Goal: Information Seeking & Learning: Learn about a topic

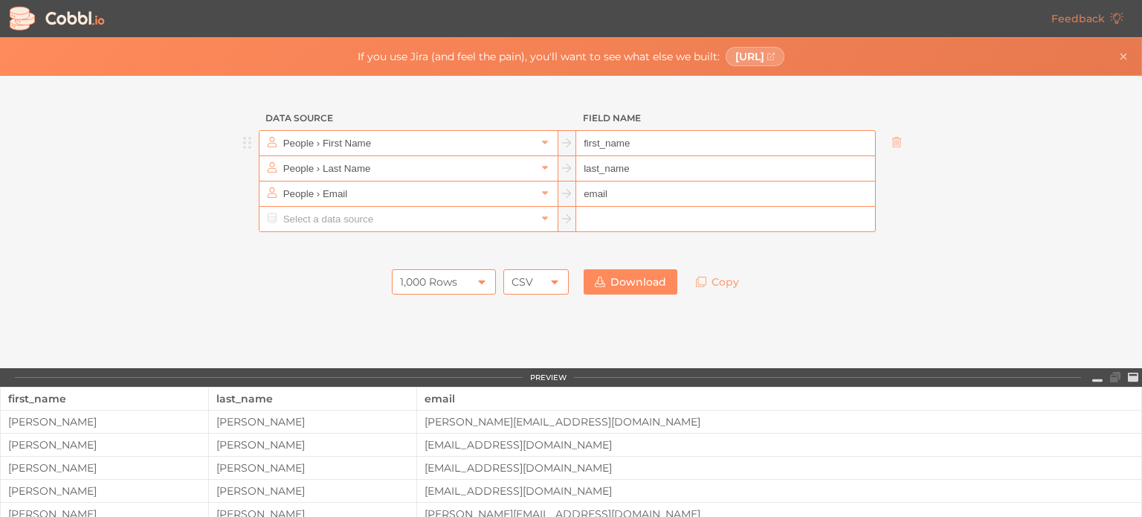
click at [541, 127] on h3 "Data Source" at bounding box center [409, 118] width 300 height 25
click at [540, 141] on icon at bounding box center [545, 142] width 10 height 10
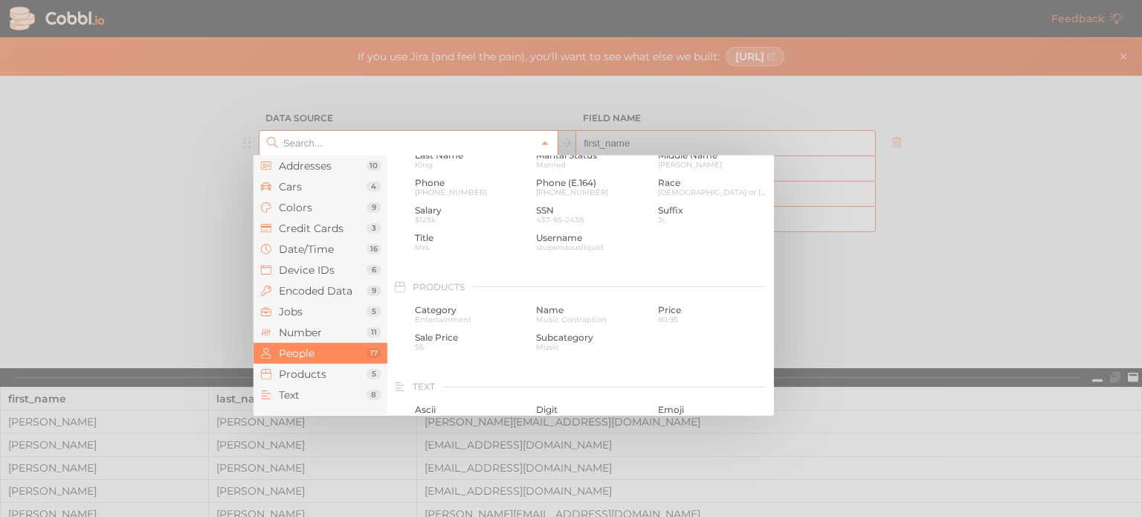
scroll to position [1293, 0]
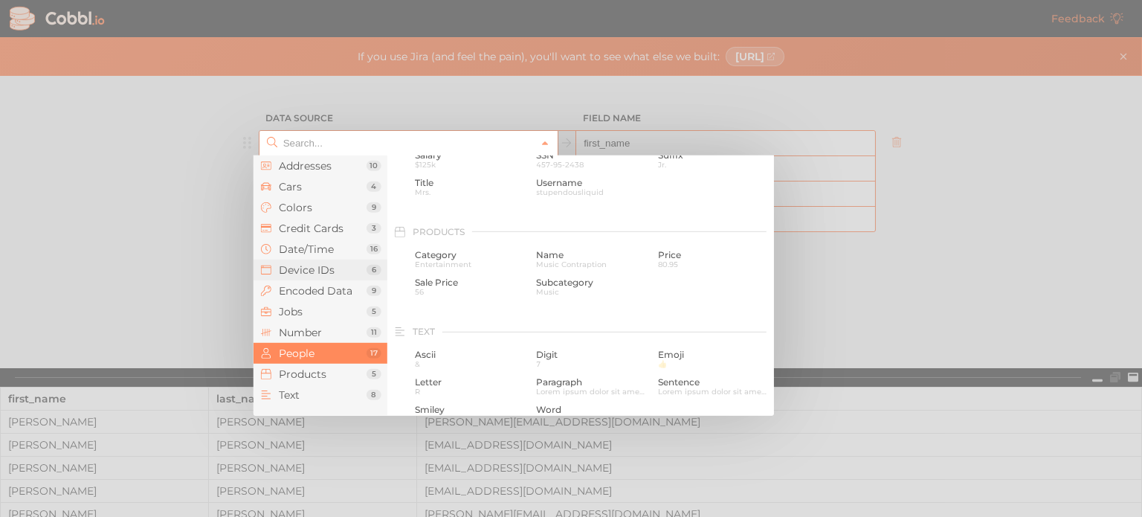
click at [357, 274] on span "Device IDs" at bounding box center [323, 270] width 88 height 12
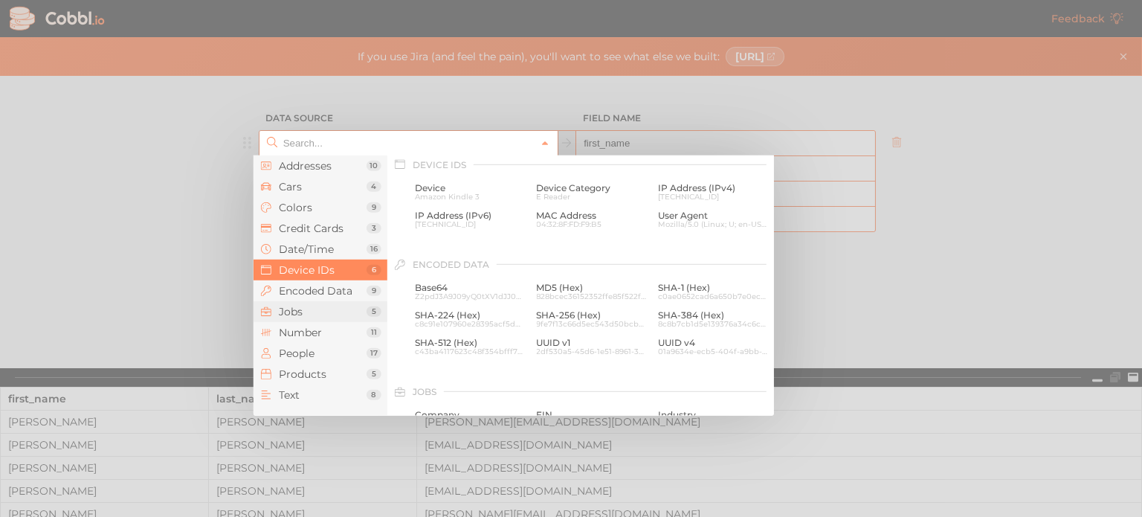
scroll to position [664, 0]
click at [330, 375] on span "Products" at bounding box center [323, 374] width 88 height 12
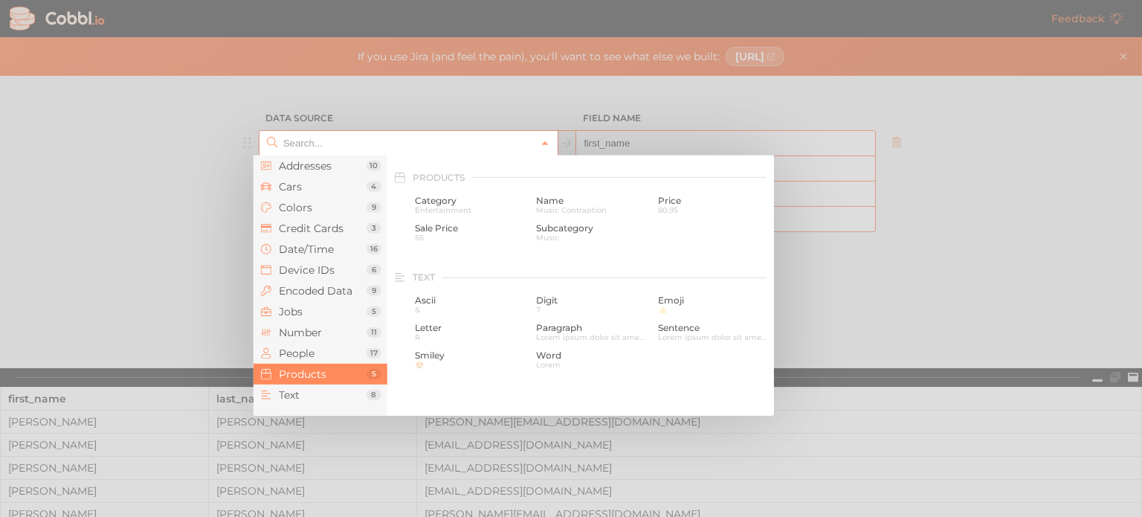
scroll to position [1356, 0]
click at [461, 197] on span "Category" at bounding box center [470, 192] width 111 height 10
type input "Products › Category"
type input "category"
click at [461, 197] on input "text" at bounding box center [408, 193] width 257 height 25
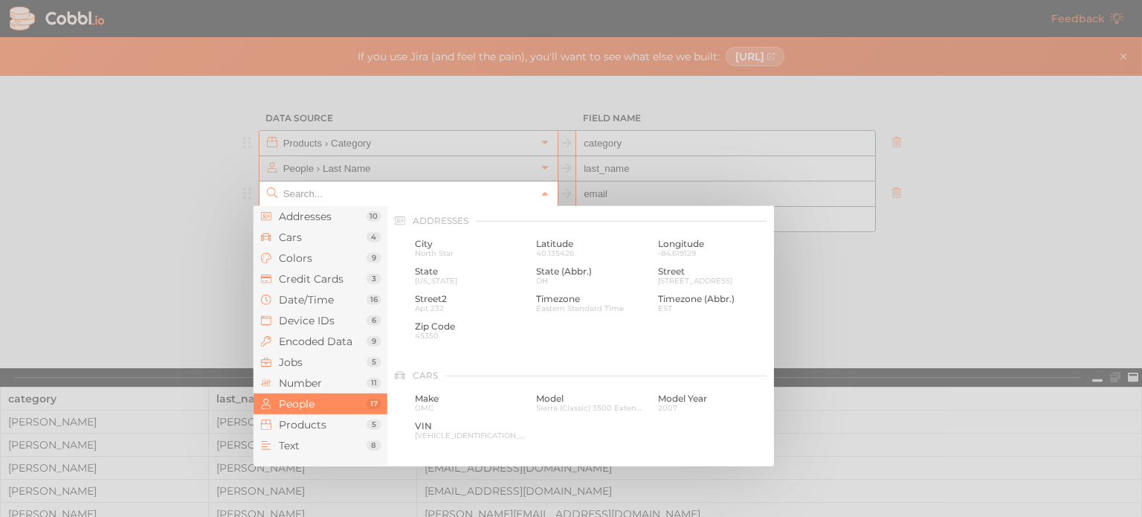
click at [461, 197] on input "text" at bounding box center [408, 193] width 257 height 25
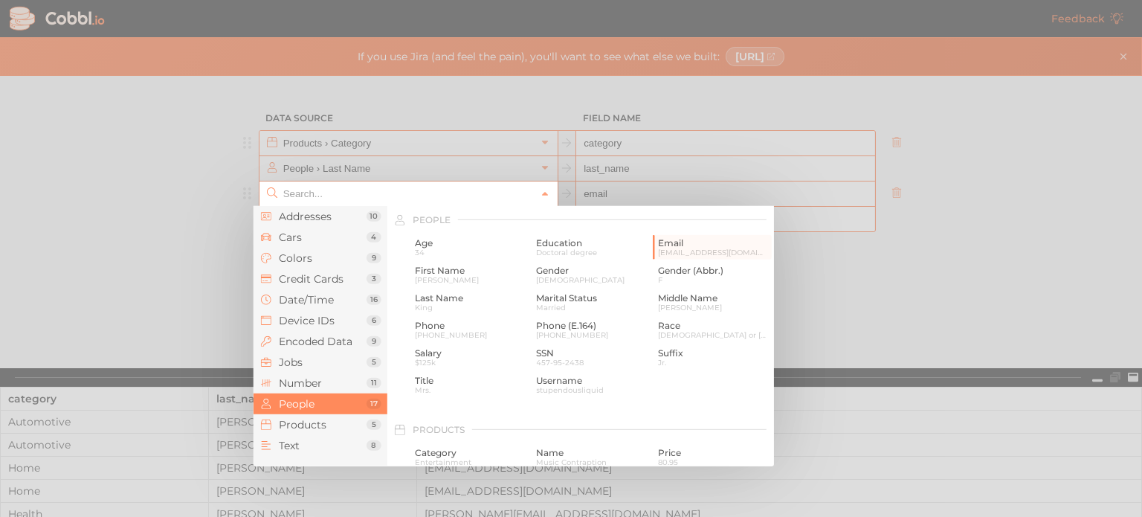
click at [207, 172] on div at bounding box center [571, 258] width 1142 height 517
type input "People › Email"
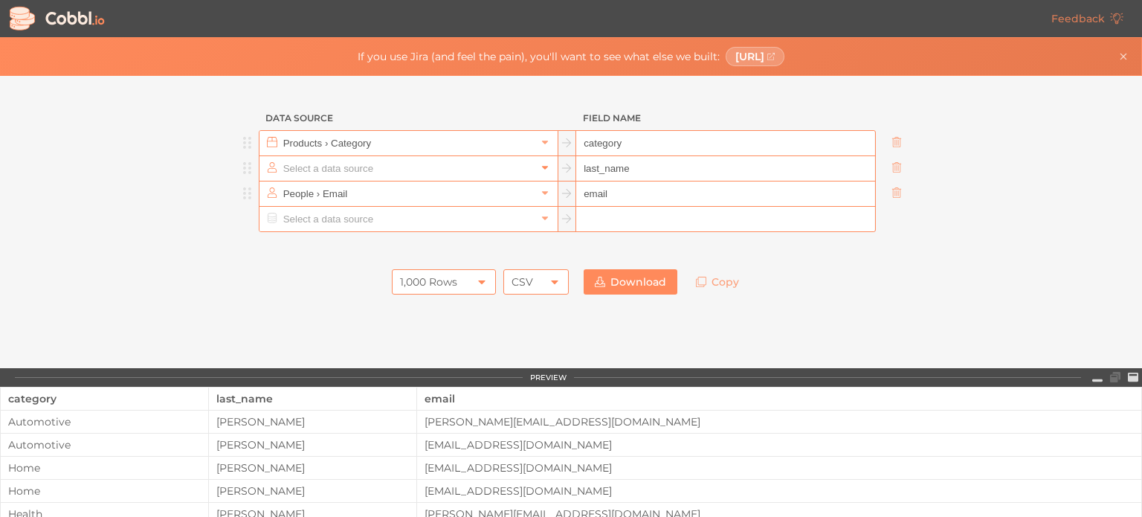
click at [530, 173] on div at bounding box center [408, 168] width 298 height 25
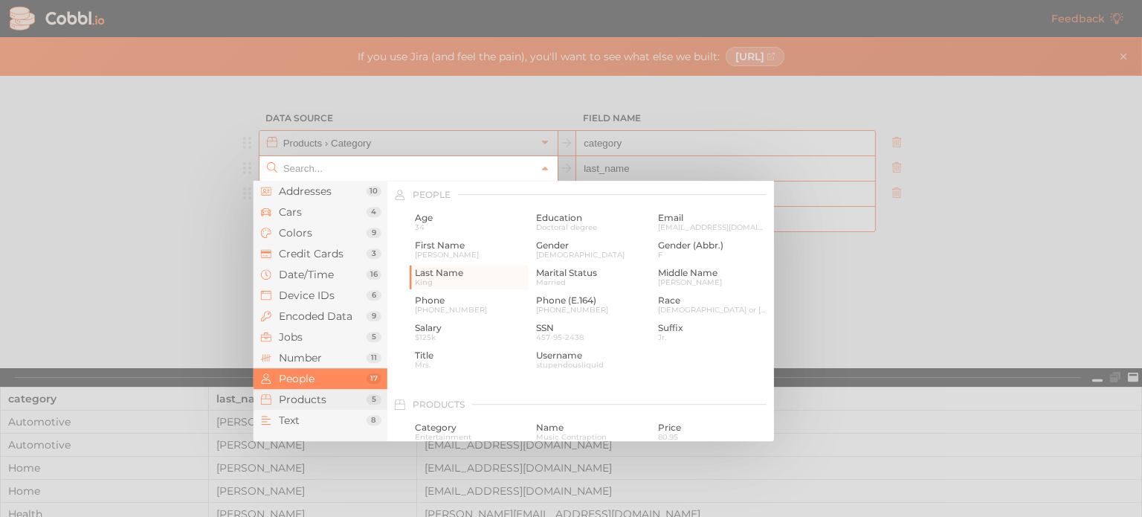
click at [294, 398] on span "Products" at bounding box center [323, 399] width 88 height 12
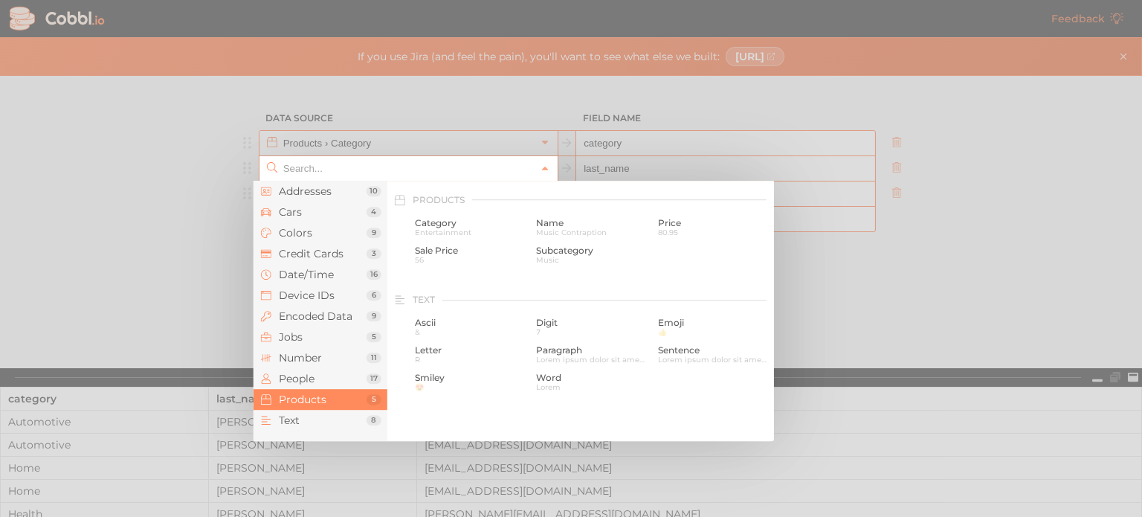
scroll to position [1356, 0]
click at [549, 222] on span "Name" at bounding box center [591, 217] width 111 height 10
type input "Products › Name"
type input "name"
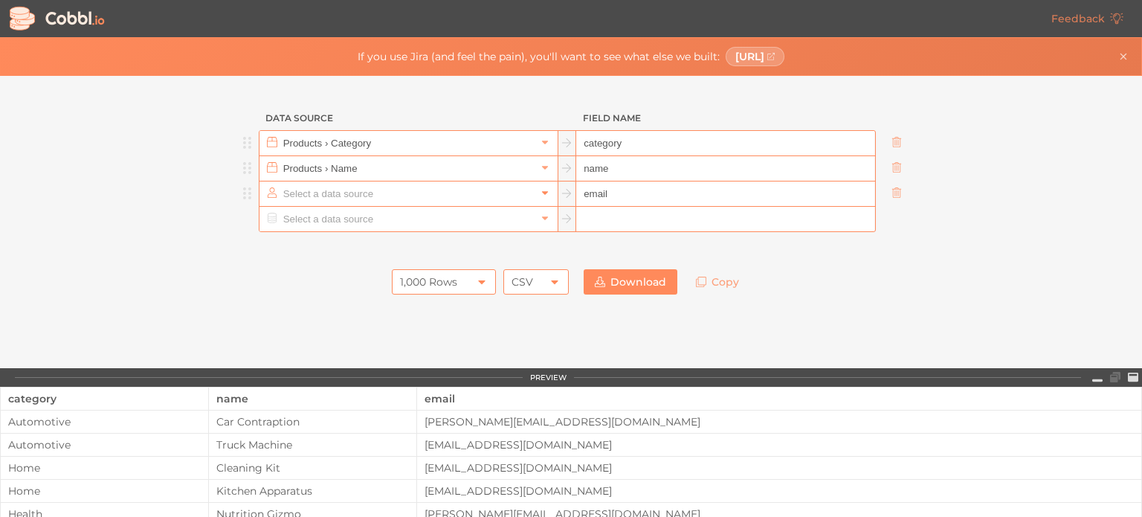
click at [538, 199] on link at bounding box center [545, 193] width 18 height 15
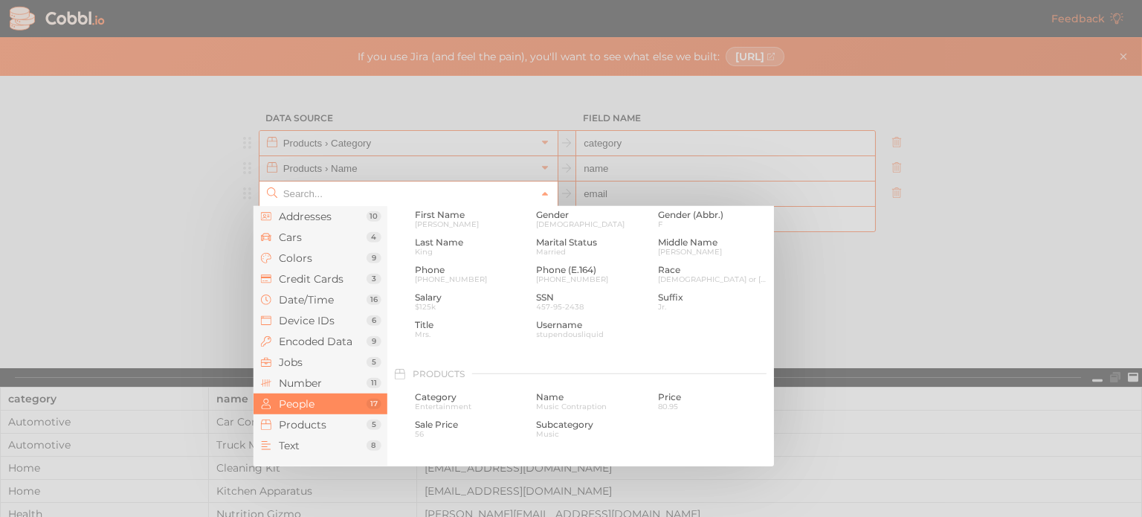
scroll to position [1211, 0]
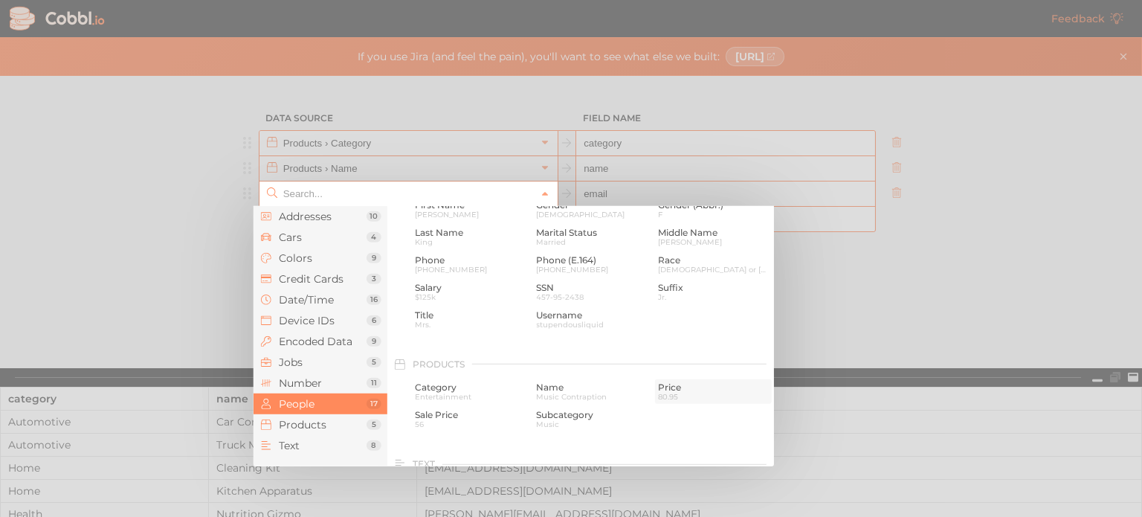
click at [683, 384] on span "Price" at bounding box center [713, 387] width 111 height 10
type input "Products › Price"
type input "price"
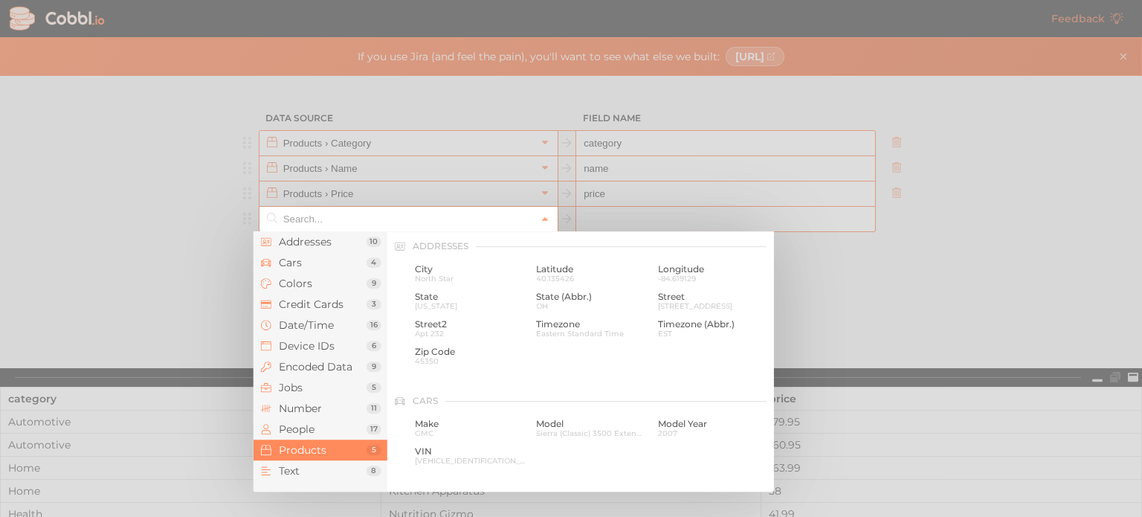
click at [407, 216] on input "text" at bounding box center [408, 219] width 257 height 25
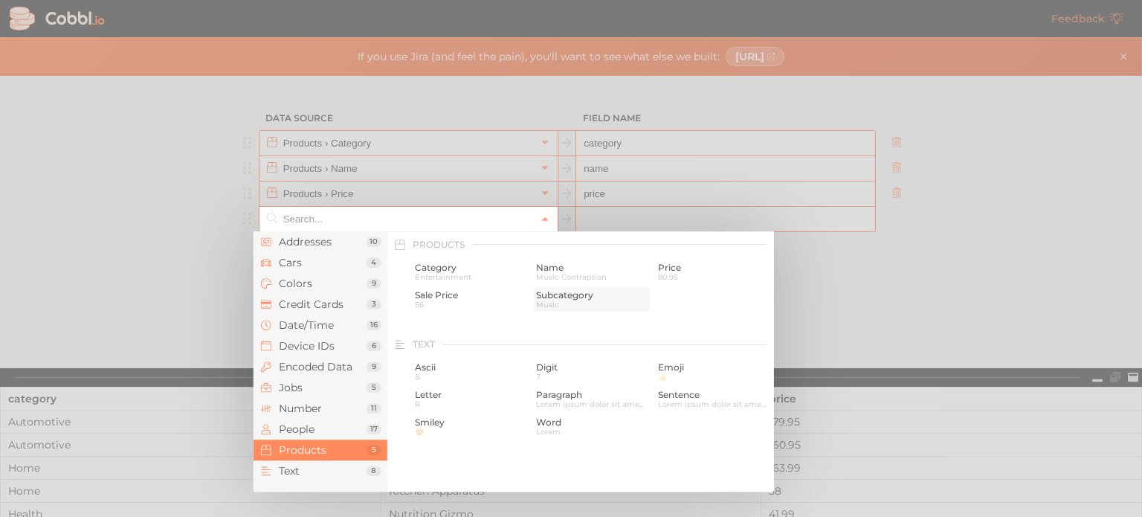
click at [567, 304] on span "Music" at bounding box center [591, 304] width 111 height 8
type input "Products › Subcategory"
type input "subcategory"
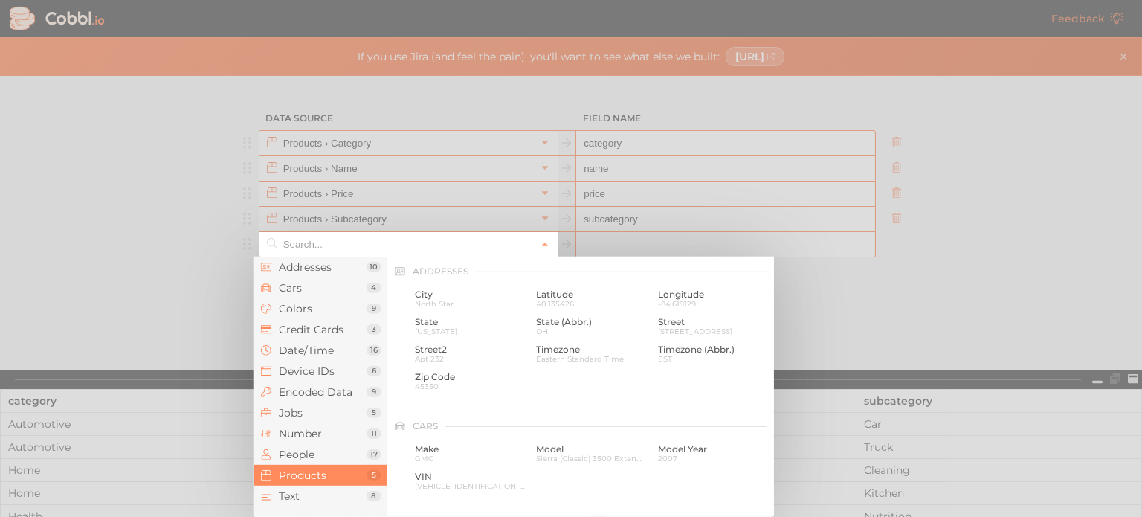
click at [401, 247] on input "text" at bounding box center [408, 244] width 257 height 25
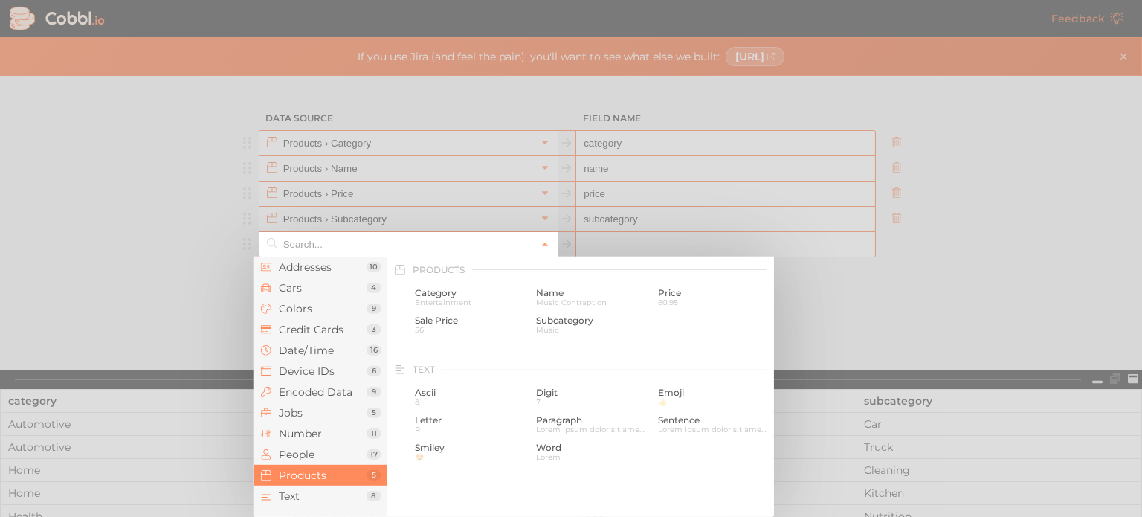
click at [761, 464] on div "Ascii & Digit 7 Emoji 👍 Letter R Paragraph Lorem ipsum dolor sit amet, consecte…" at bounding box center [592, 425] width 364 height 83
